Goal: Transaction & Acquisition: Book appointment/travel/reservation

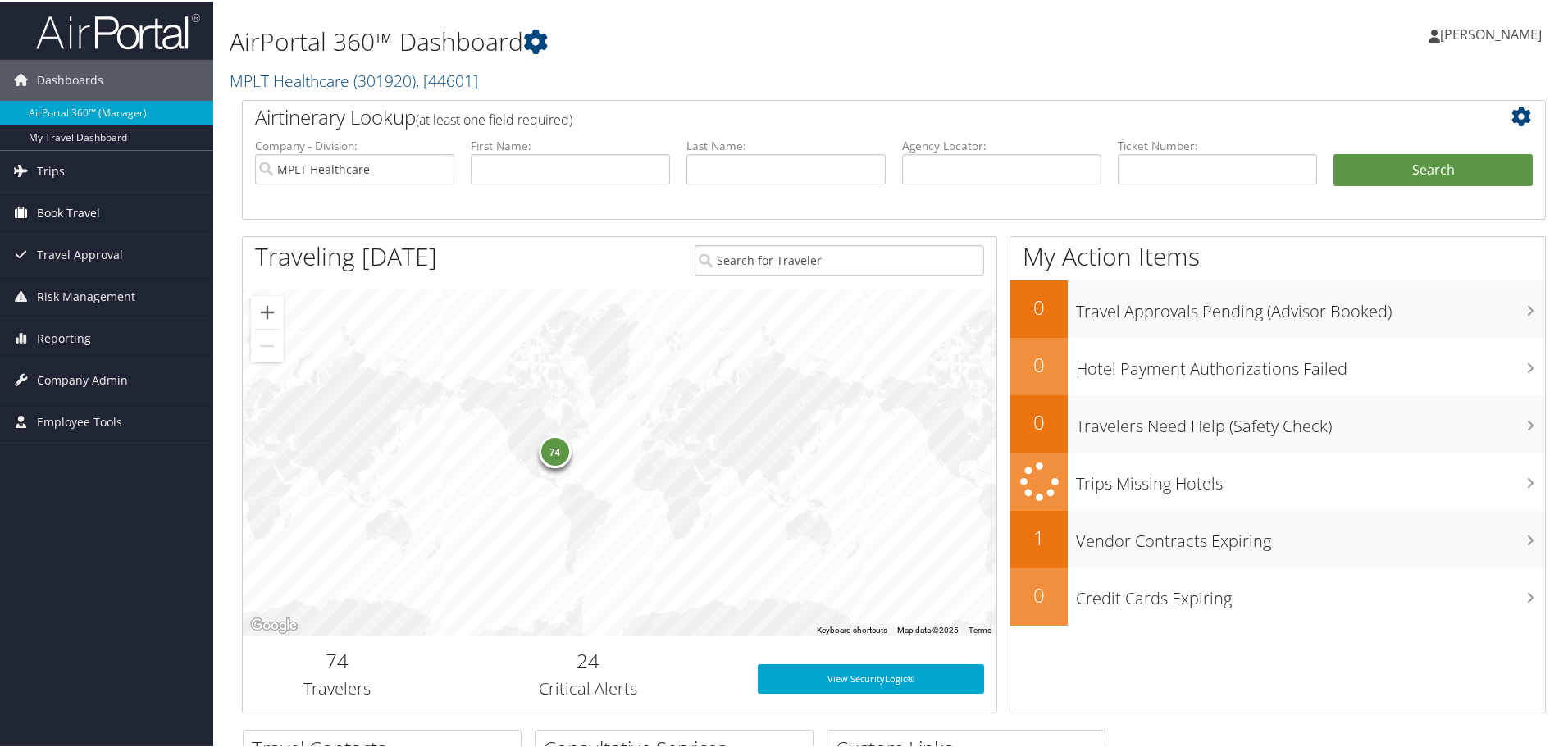
click at [77, 208] on span "Book Travel" at bounding box center [69, 212] width 63 height 41
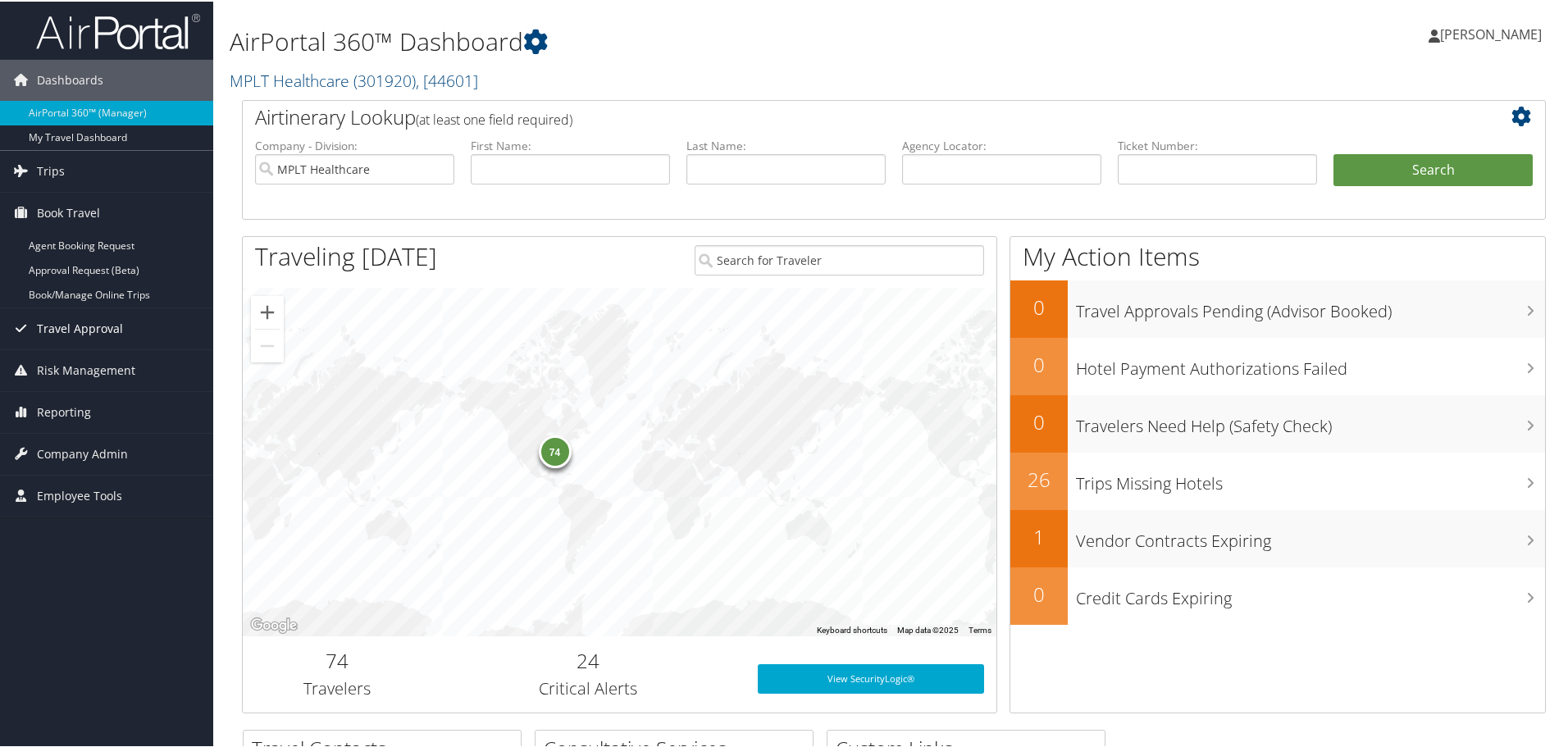
click at [84, 322] on span "Travel Approval" at bounding box center [80, 327] width 86 height 41
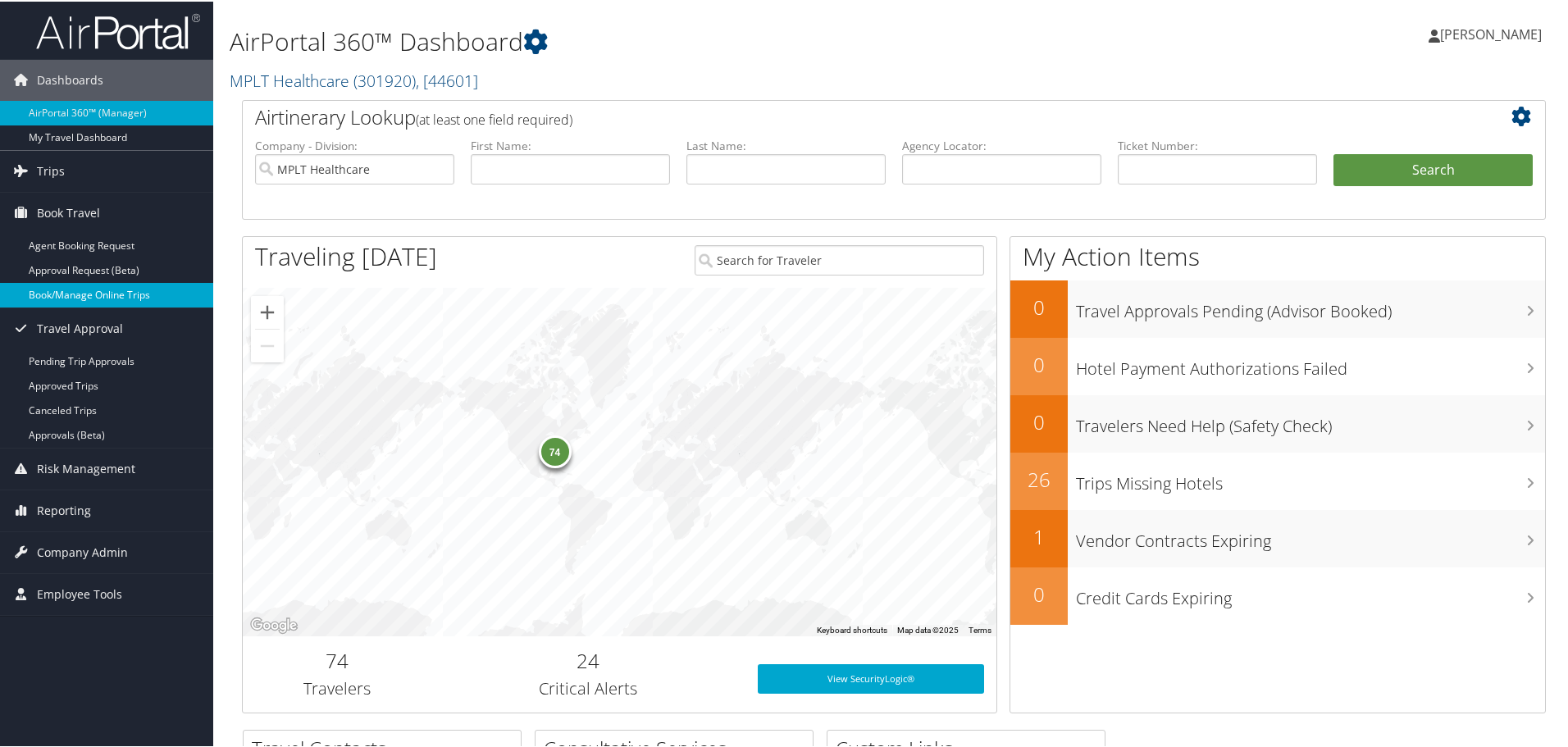
click at [86, 298] on link "Book/Manage Online Trips" at bounding box center [107, 293] width 213 height 25
